Goal: Task Accomplishment & Management: Use online tool/utility

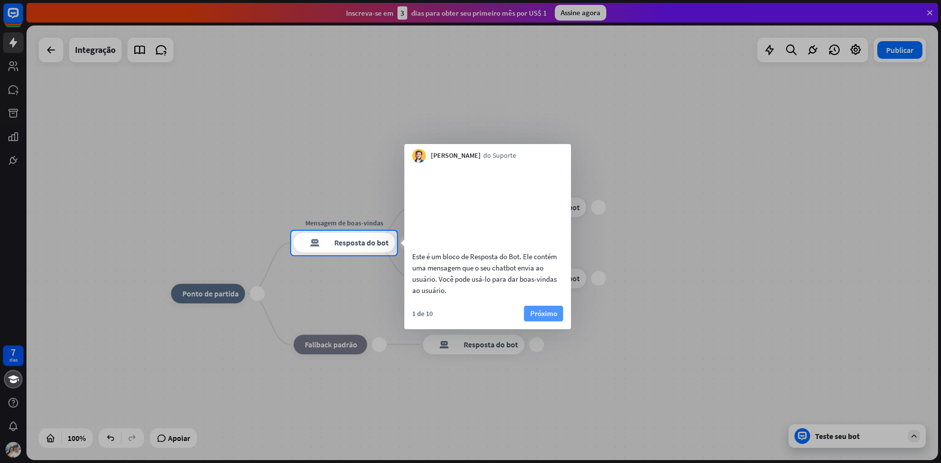
click at [554, 318] on font "Próximo" at bounding box center [543, 313] width 27 height 9
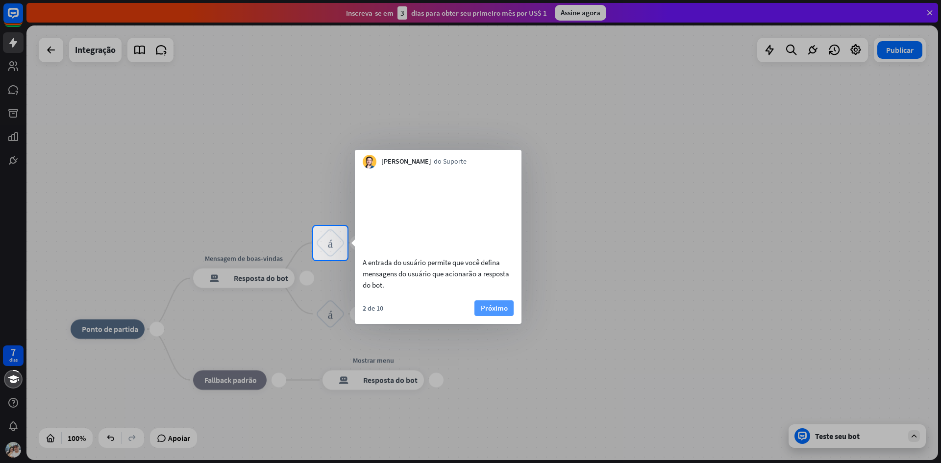
click at [505, 313] on font "Próximo" at bounding box center [494, 307] width 27 height 9
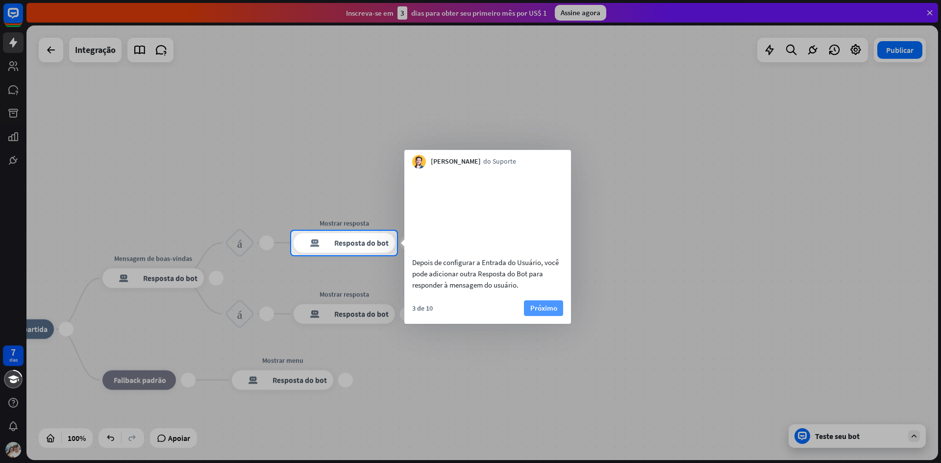
click at [528, 316] on button "Próximo" at bounding box center [543, 308] width 39 height 16
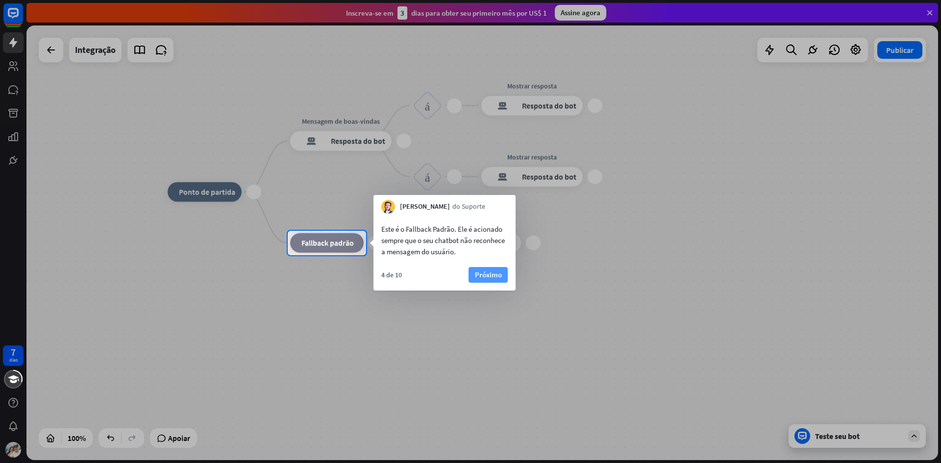
click at [494, 280] on font "Próximo" at bounding box center [488, 275] width 27 height 14
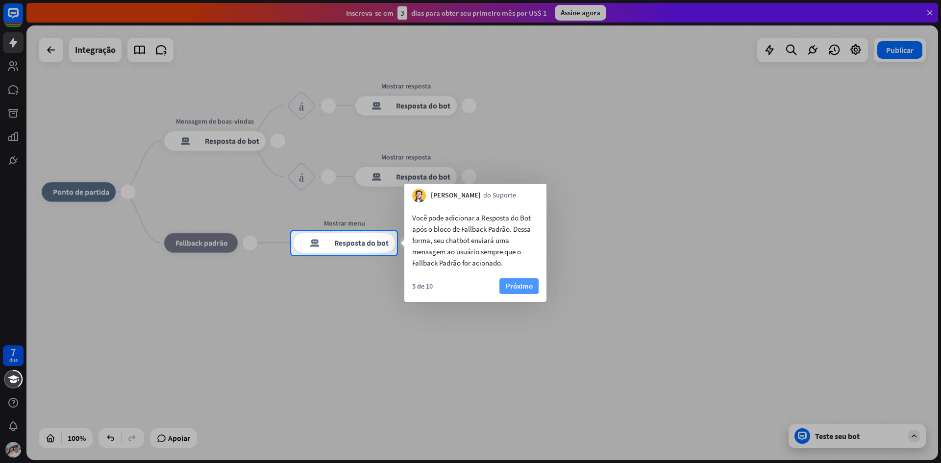
click at [521, 283] on font "Próximo" at bounding box center [519, 285] width 27 height 9
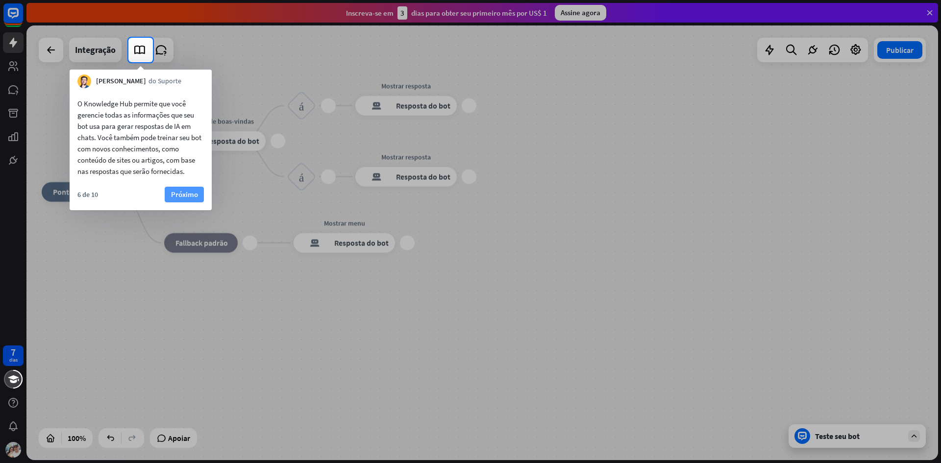
click at [186, 197] on font "Próximo" at bounding box center [184, 194] width 27 height 9
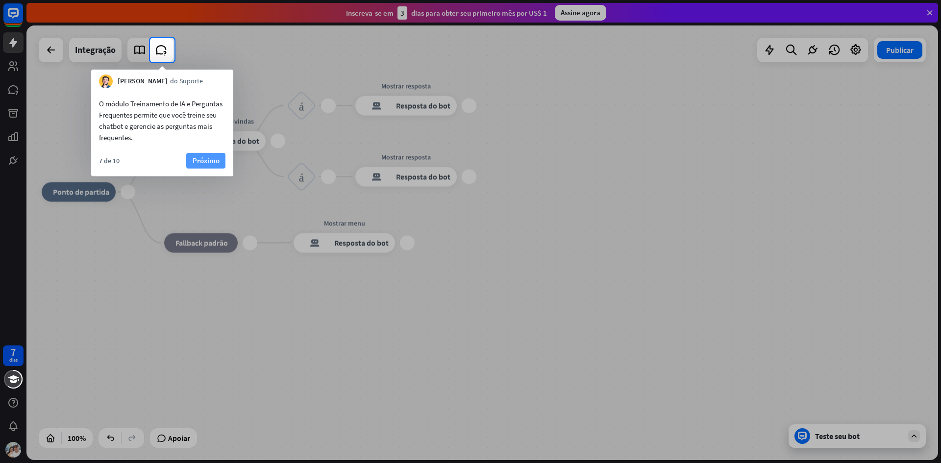
click at [207, 160] on font "Próximo" at bounding box center [206, 160] width 27 height 9
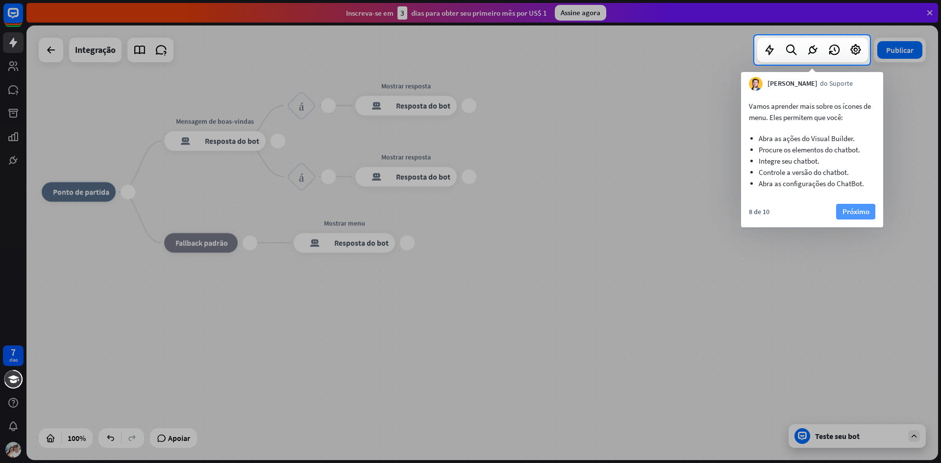
click at [859, 209] on font "Próximo" at bounding box center [855, 211] width 27 height 9
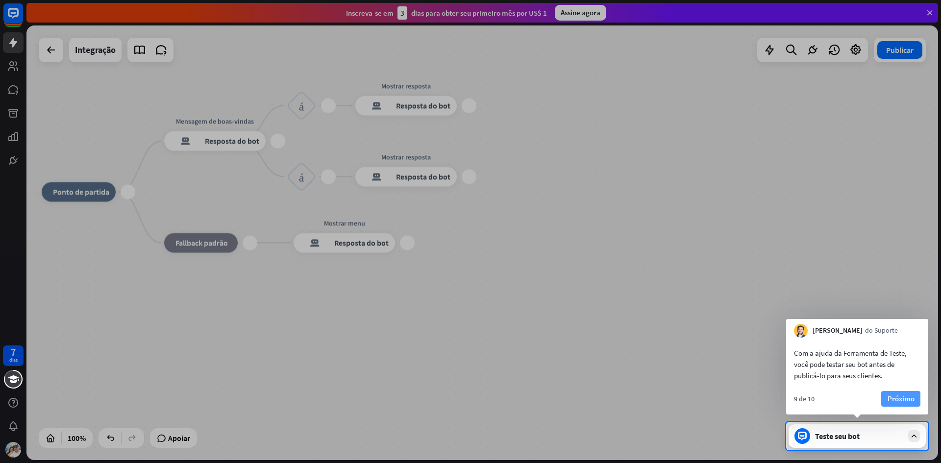
click at [902, 398] on font "Próximo" at bounding box center [900, 398] width 27 height 9
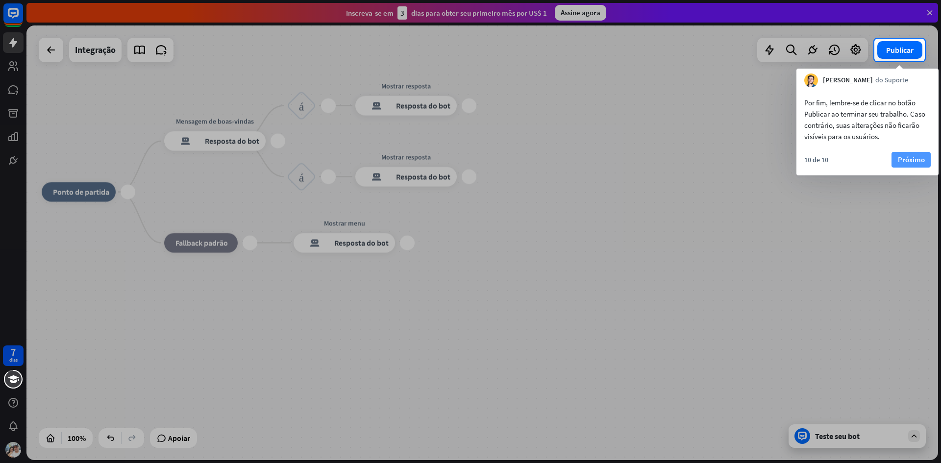
click at [917, 158] on font "Próximo" at bounding box center [911, 159] width 27 height 9
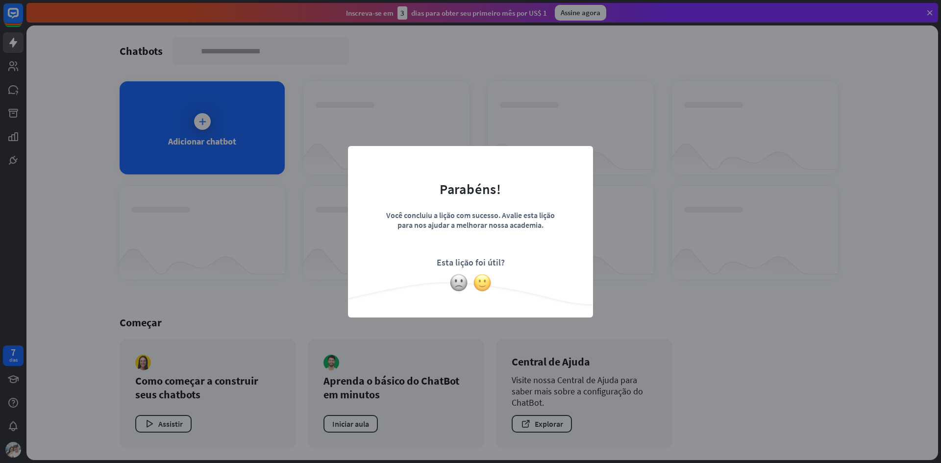
click at [479, 282] on img at bounding box center [482, 282] width 19 height 19
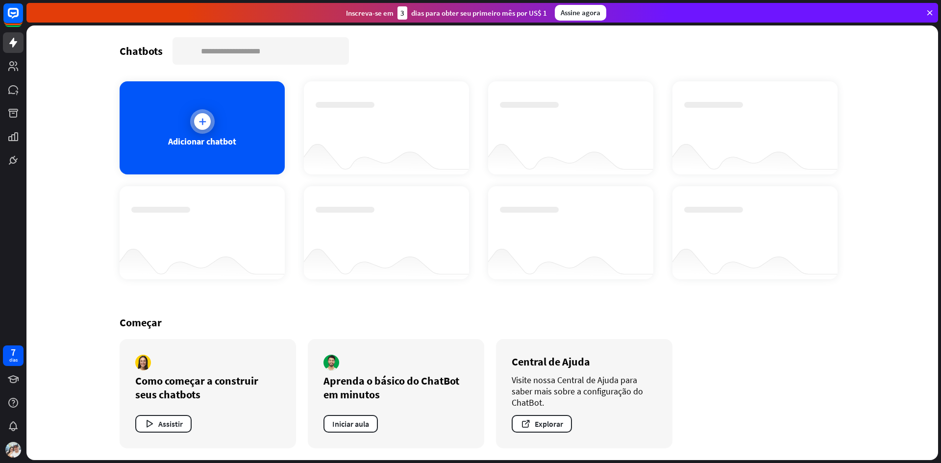
click at [207, 123] on icon at bounding box center [202, 122] width 10 height 10
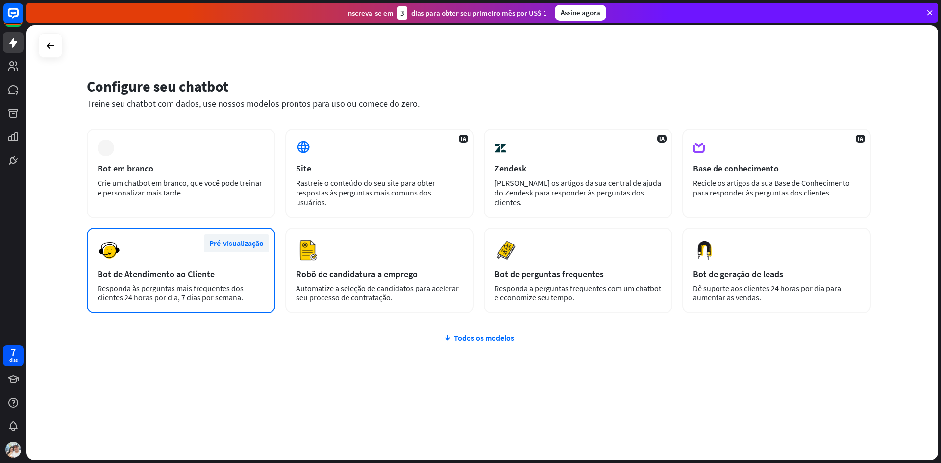
click at [231, 238] on font "Pré-visualização" at bounding box center [236, 243] width 54 height 10
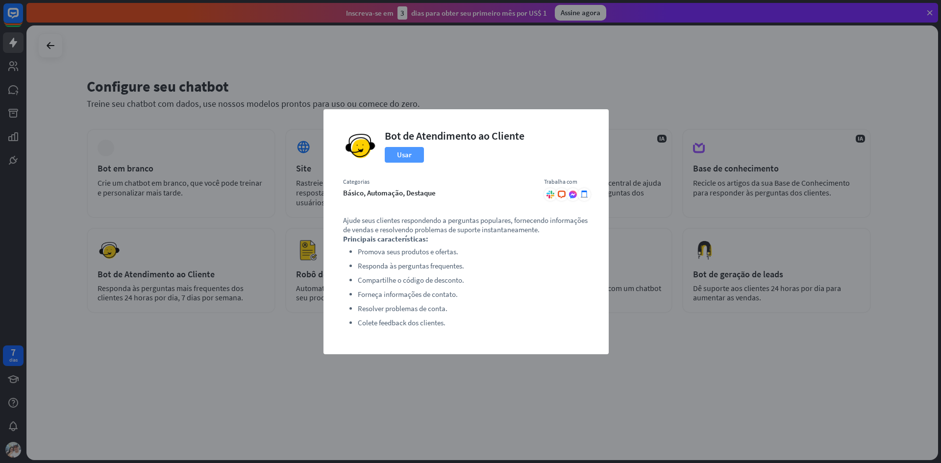
click at [416, 158] on button "Usar" at bounding box center [404, 155] width 39 height 16
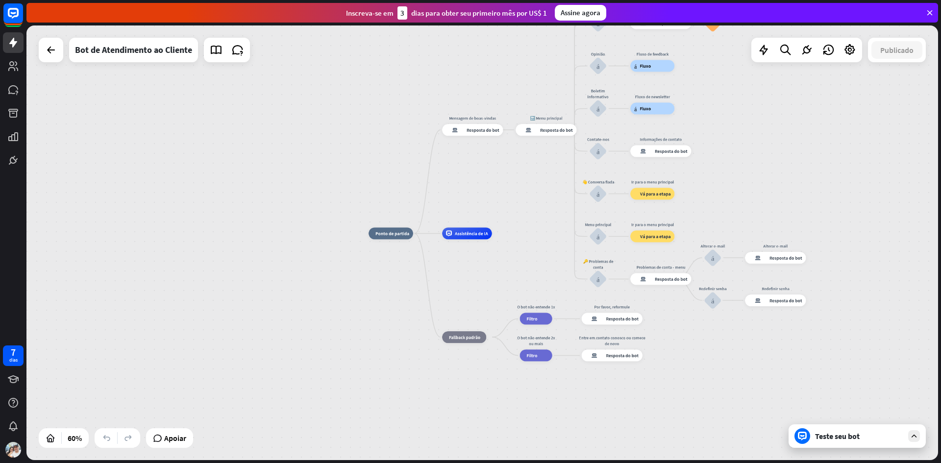
drag, startPoint x: 536, startPoint y: 178, endPoint x: 482, endPoint y: 295, distance: 128.7
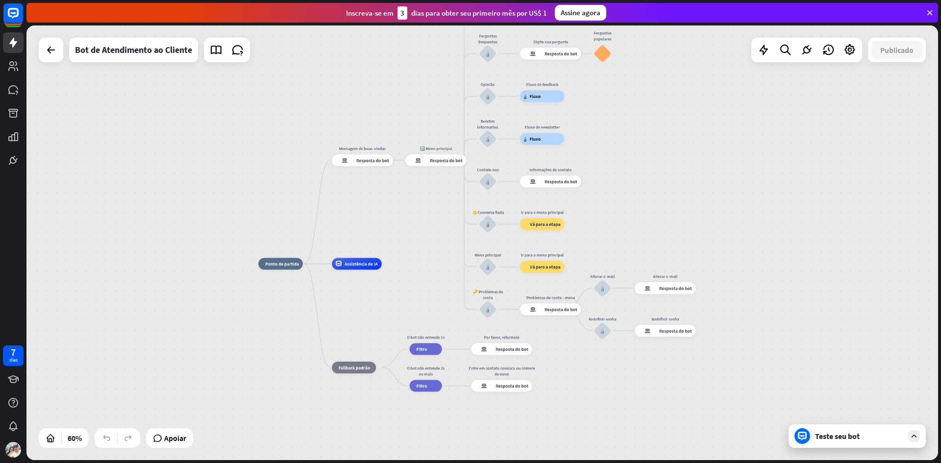
drag, startPoint x: 529, startPoint y: 192, endPoint x: 328, endPoint y: 270, distance: 215.0
click at [418, 221] on div "casa_2 Ponto de partida Mensagem de boas-vindas resposta do bot de bloco Respos…" at bounding box center [481, 242] width 911 height 435
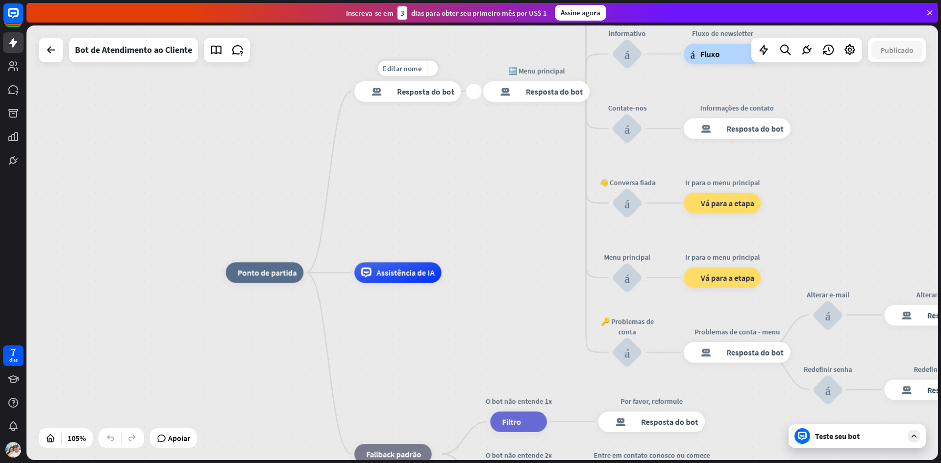
click at [424, 97] on div "resposta do bot de bloco Resposta do bot" at bounding box center [407, 91] width 106 height 21
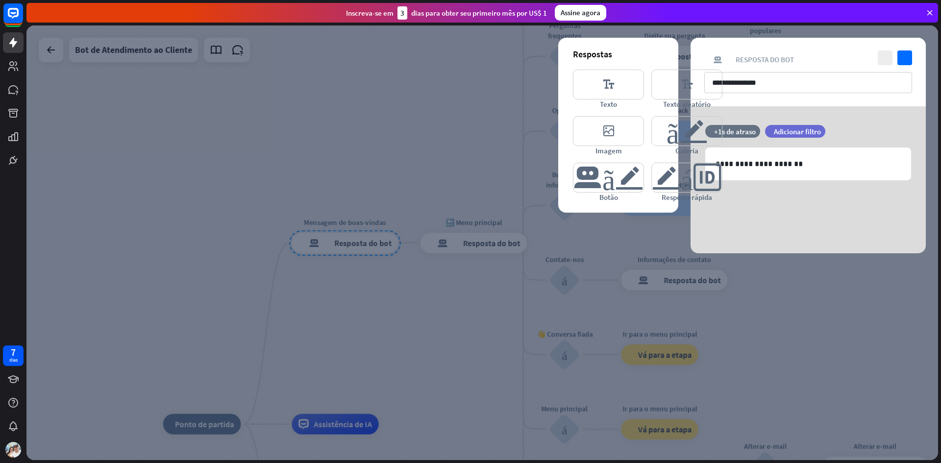
click at [299, 166] on div at bounding box center [481, 242] width 911 height 435
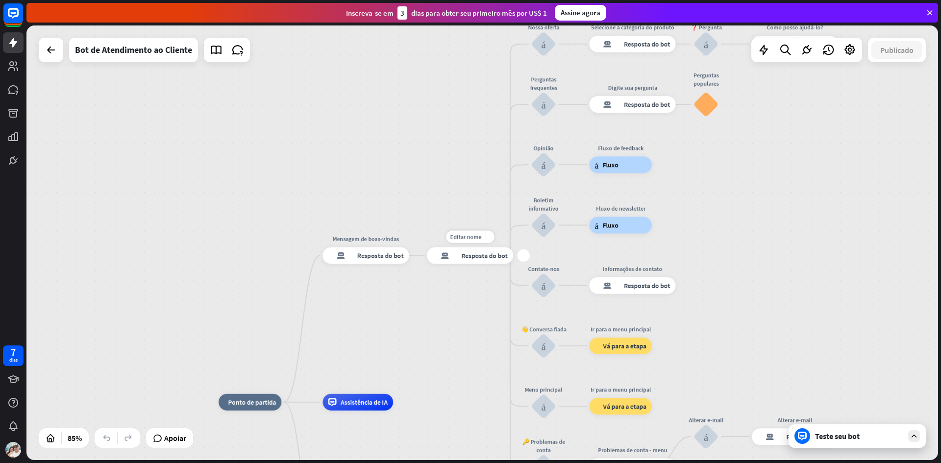
click at [476, 255] on font "Resposta do bot" at bounding box center [485, 255] width 46 height 8
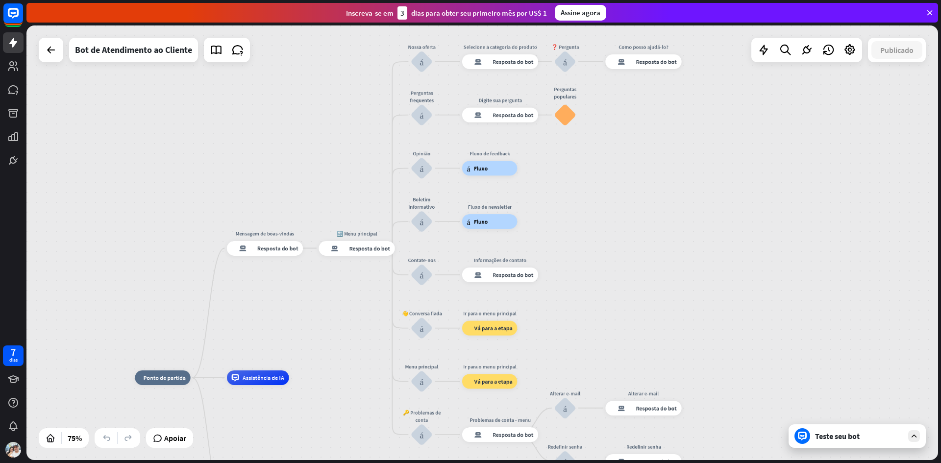
drag, startPoint x: 372, startPoint y: 123, endPoint x: 379, endPoint y: 220, distance: 97.3
drag, startPoint x: 419, startPoint y: 121, endPoint x: 454, endPoint y: 262, distance: 145.4
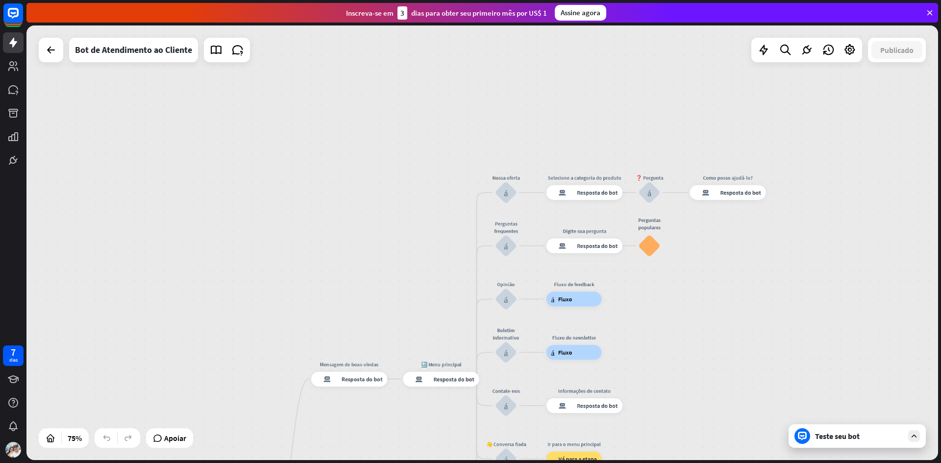
drag, startPoint x: 560, startPoint y: 171, endPoint x: 641, endPoint y: 297, distance: 150.6
click at [641, 297] on div "casa_2 Ponto de partida Mensagem de boas-vindas resposta do bot de bloco Respos…" at bounding box center [481, 242] width 911 height 435
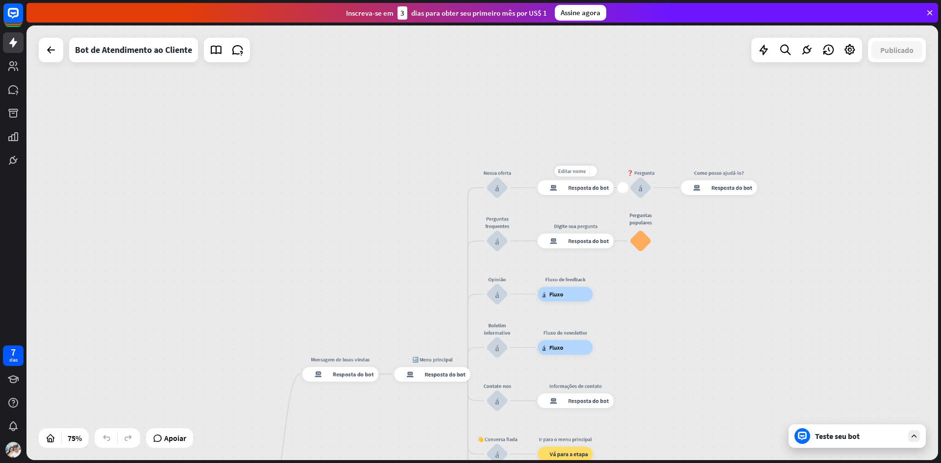
drag, startPoint x: 576, startPoint y: 200, endPoint x: 567, endPoint y: 196, distance: 9.7
click at [567, 195] on div "Editar nome mais_amarelo mais resposta do bot de bloco Resposta do bot" at bounding box center [576, 187] width 76 height 15
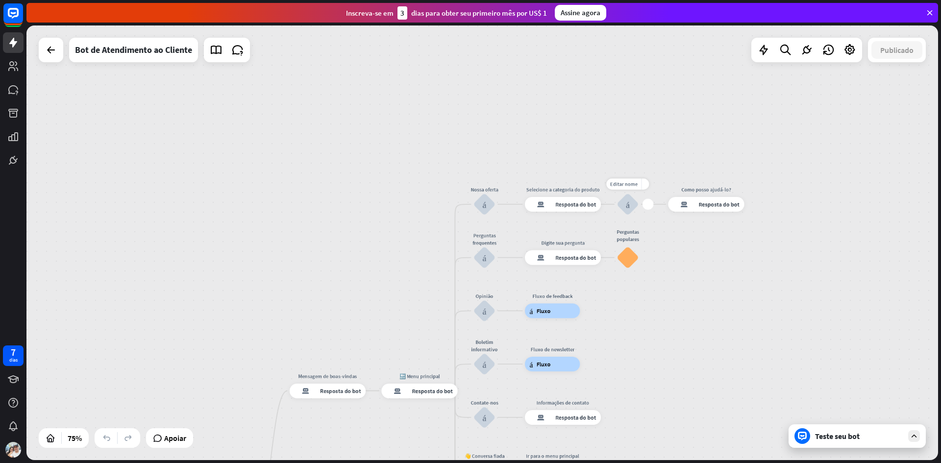
drag, startPoint x: 621, startPoint y: 189, endPoint x: 608, endPoint y: 207, distance: 22.2
click at [616, 207] on div "Editar nome mais_amarelo mais bloco_entrada_do_usuário" at bounding box center [627, 204] width 22 height 22
drag, startPoint x: 581, startPoint y: 204, endPoint x: 570, endPoint y: 217, distance: 16.7
click at [579, 199] on div "Editar nome mais_amarelo mais resposta do bot de bloco Resposta do bot" at bounding box center [563, 206] width 76 height 15
drag, startPoint x: 550, startPoint y: 211, endPoint x: 510, endPoint y: 211, distance: 39.7
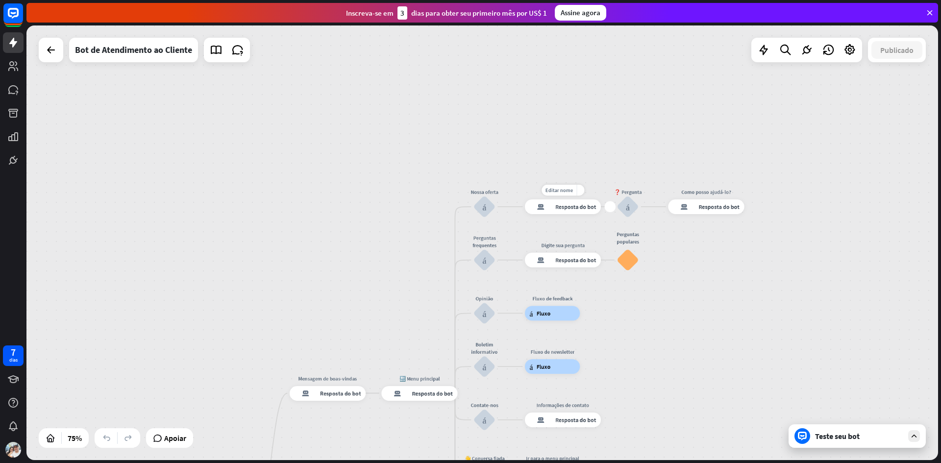
click at [525, 209] on div "Editar nome mais_amarelo mais resposta do bot de bloco Resposta do bot" at bounding box center [563, 206] width 76 height 15
drag, startPoint x: 487, startPoint y: 208, endPoint x: 461, endPoint y: 185, distance: 34.4
click at [473, 196] on div "Editar nome mais_amarelo mais bloco_entrada_do_usuário" at bounding box center [484, 207] width 22 height 22
click at [51, 50] on icon at bounding box center [51, 50] width 12 height 12
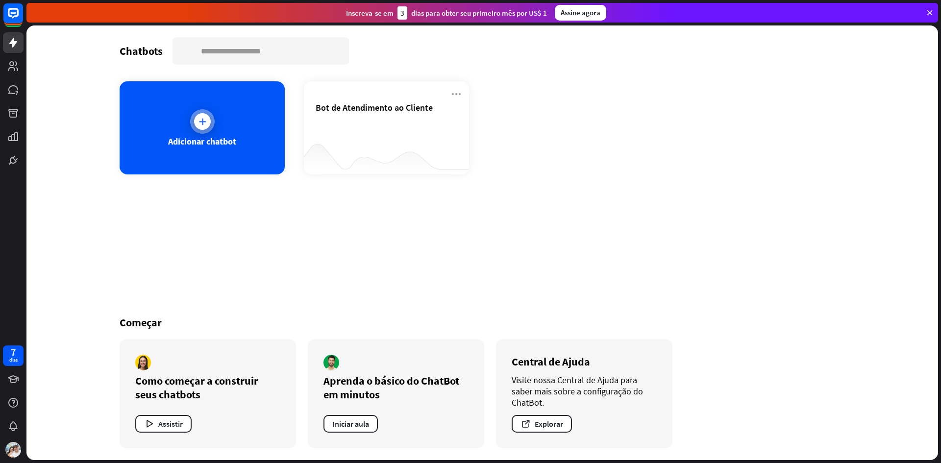
click at [198, 114] on div at bounding box center [202, 121] width 17 height 17
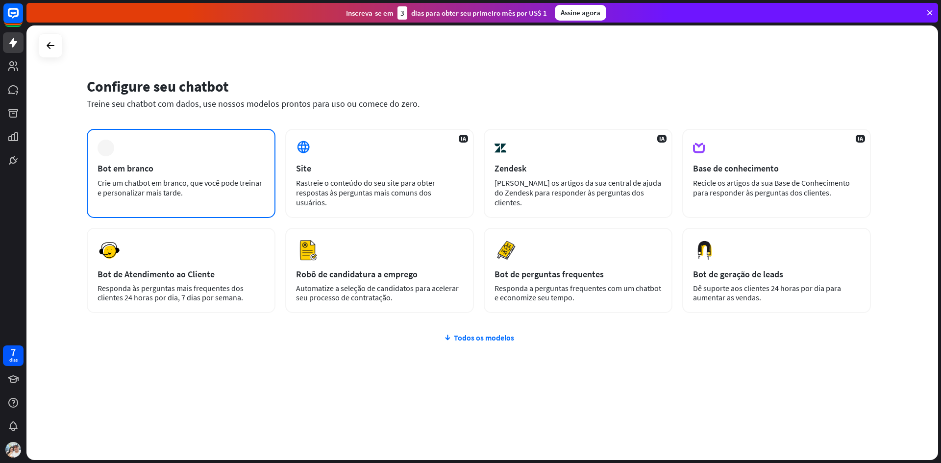
click at [194, 168] on div "Bot em branco" at bounding box center [181, 168] width 167 height 11
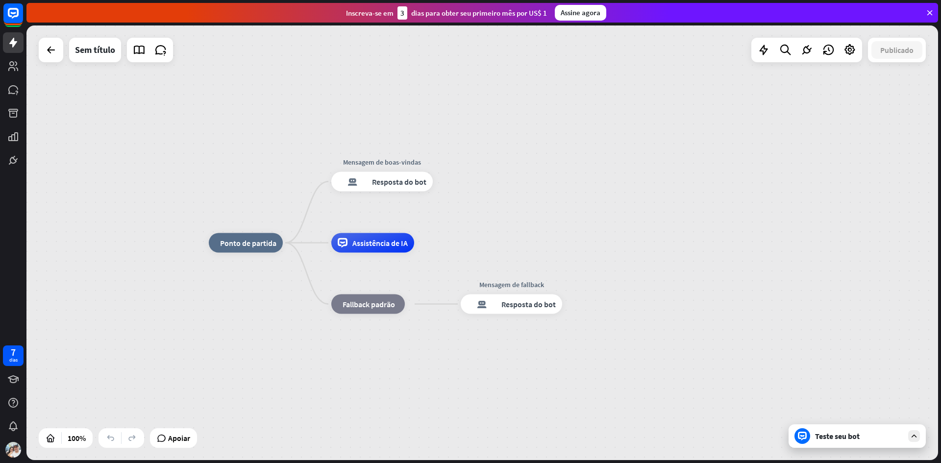
drag, startPoint x: 420, startPoint y: 185, endPoint x: 427, endPoint y: 146, distance: 39.7
click at [427, 146] on div "casa_2 Ponto de partida Mensagem de boas-vindas resposta do bot de bloco Respos…" at bounding box center [481, 242] width 911 height 435
click at [355, 172] on div "Editar nome mais_amarelo Welcome message resposta do bot de bloco Resposta do b…" at bounding box center [381, 182] width 101 height 20
click at [331, 180] on div "Editar nome mais_amarelo mais resposta do bot de bloco Resposta do bot" at bounding box center [381, 182] width 101 height 20
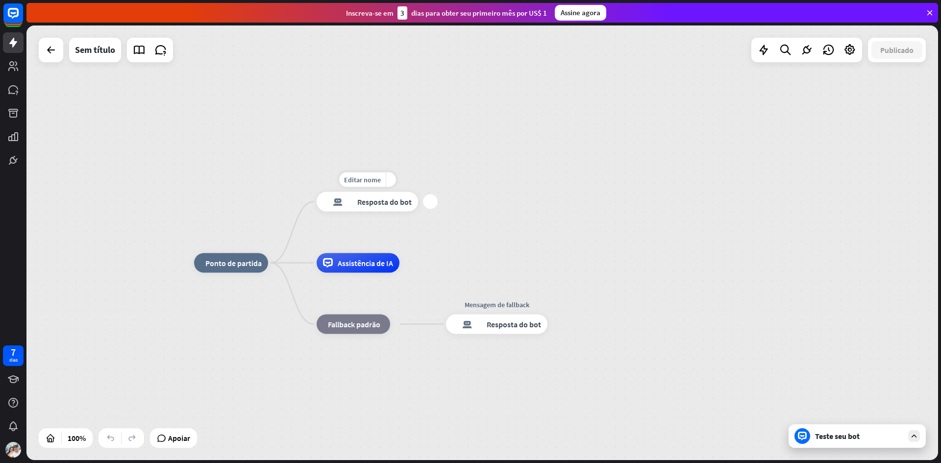
drag, startPoint x: 324, startPoint y: 183, endPoint x: 345, endPoint y: 168, distance: 26.3
click at [346, 192] on div "Editar nome mais_amarelo mais resposta do bot de bloco Resposta do bot" at bounding box center [367, 202] width 101 height 20
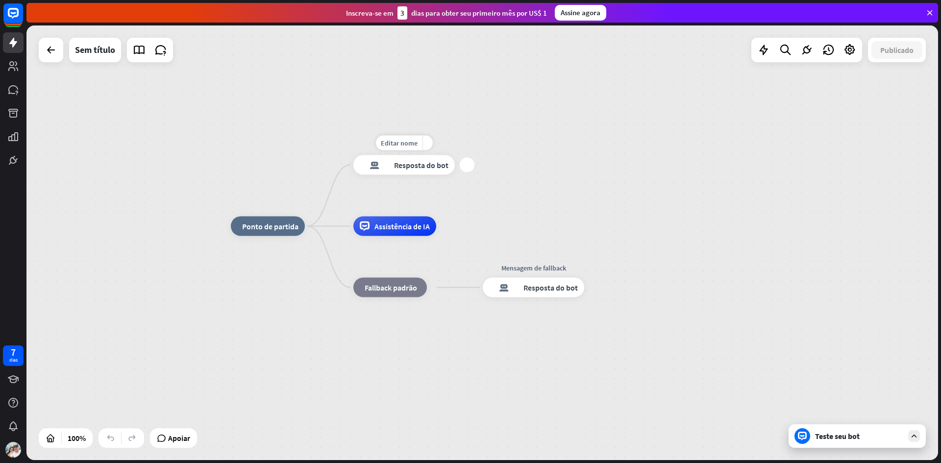
click at [370, 172] on div "resposta do bot de bloco Resposta do bot" at bounding box center [403, 165] width 101 height 20
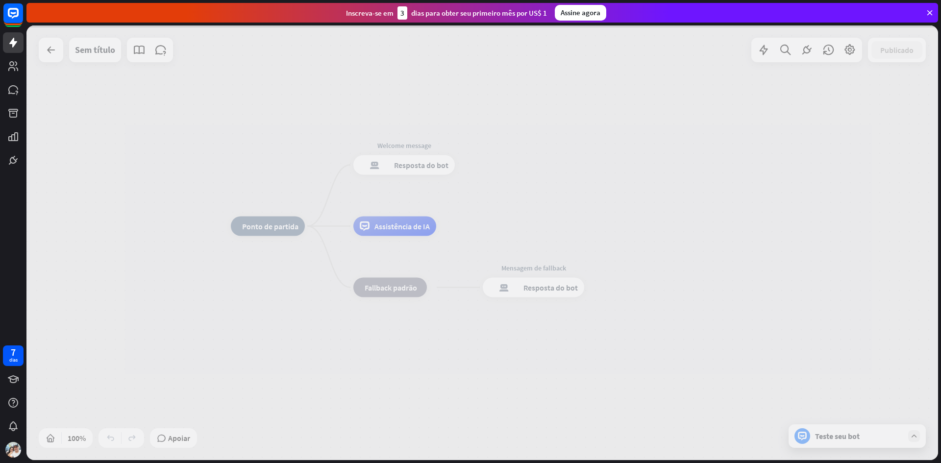
click at [370, 172] on div at bounding box center [481, 242] width 911 height 435
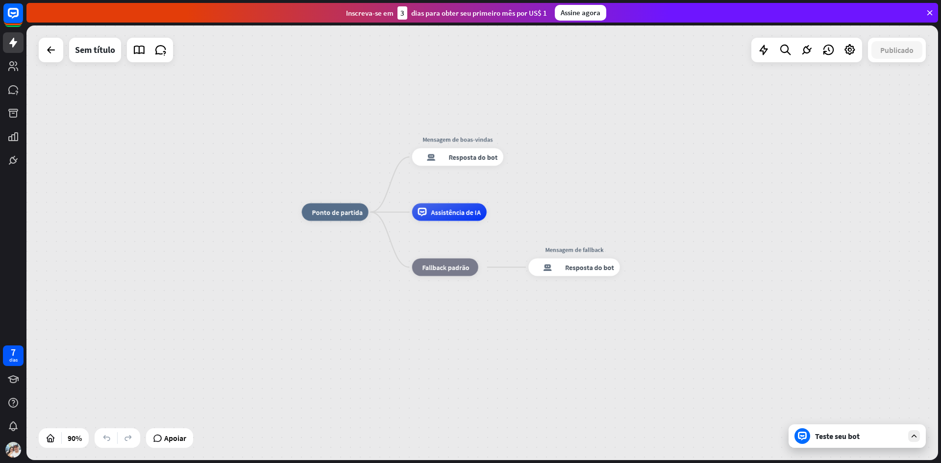
drag, startPoint x: 288, startPoint y: 386, endPoint x: 394, endPoint y: 302, distance: 135.4
click at [394, 302] on div "casa_2 Ponto de partida Mensagem de boas-vindas resposta do bot de bloco Respos…" at bounding box center [712, 407] width 820 height 391
click at [514, 159] on div "mais" at bounding box center [513, 157] width 13 height 13
